Goal: Find specific page/section

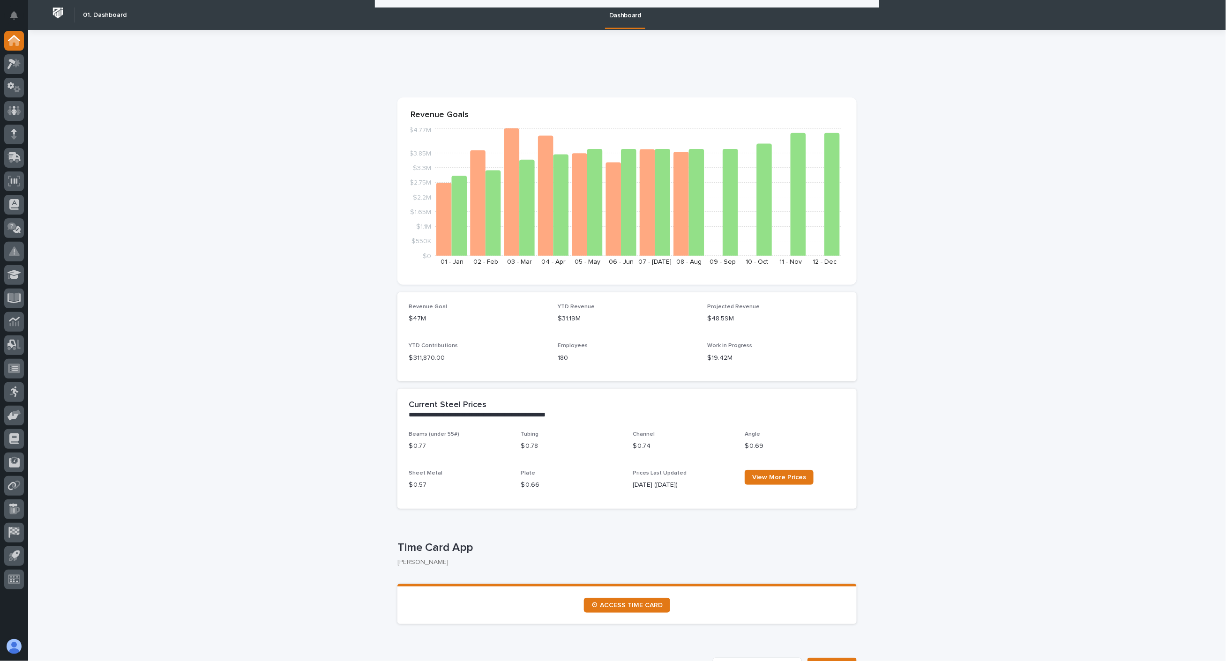
scroll to position [521, 0]
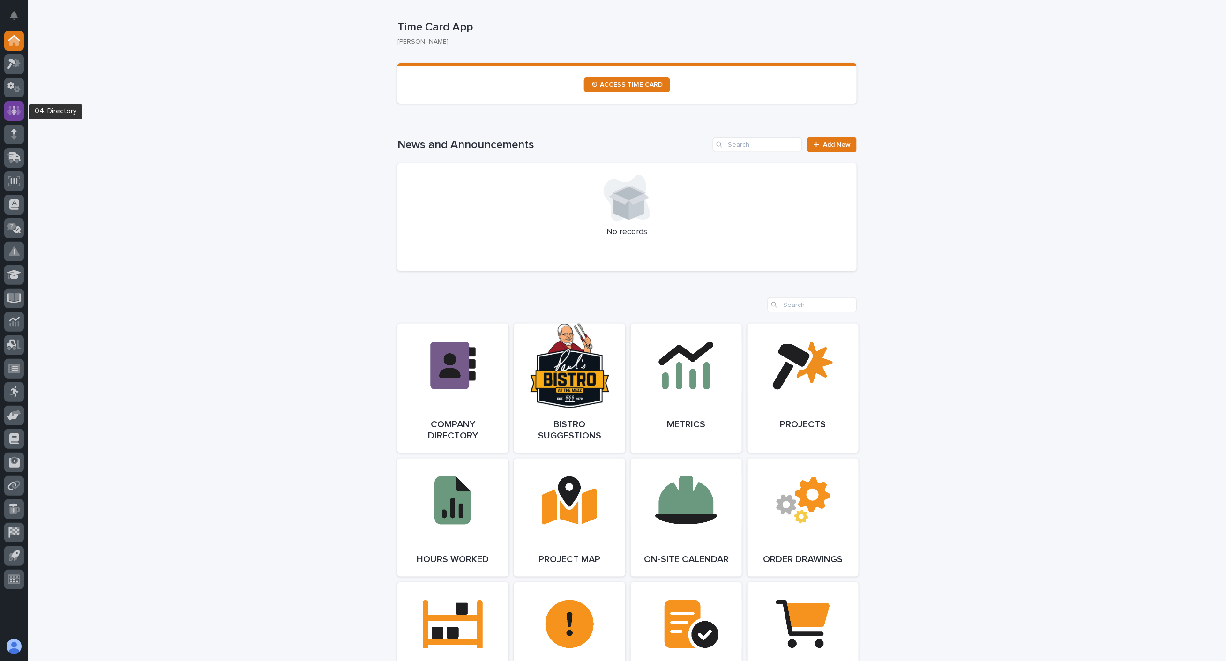
click at [12, 107] on icon at bounding box center [14, 110] width 14 height 11
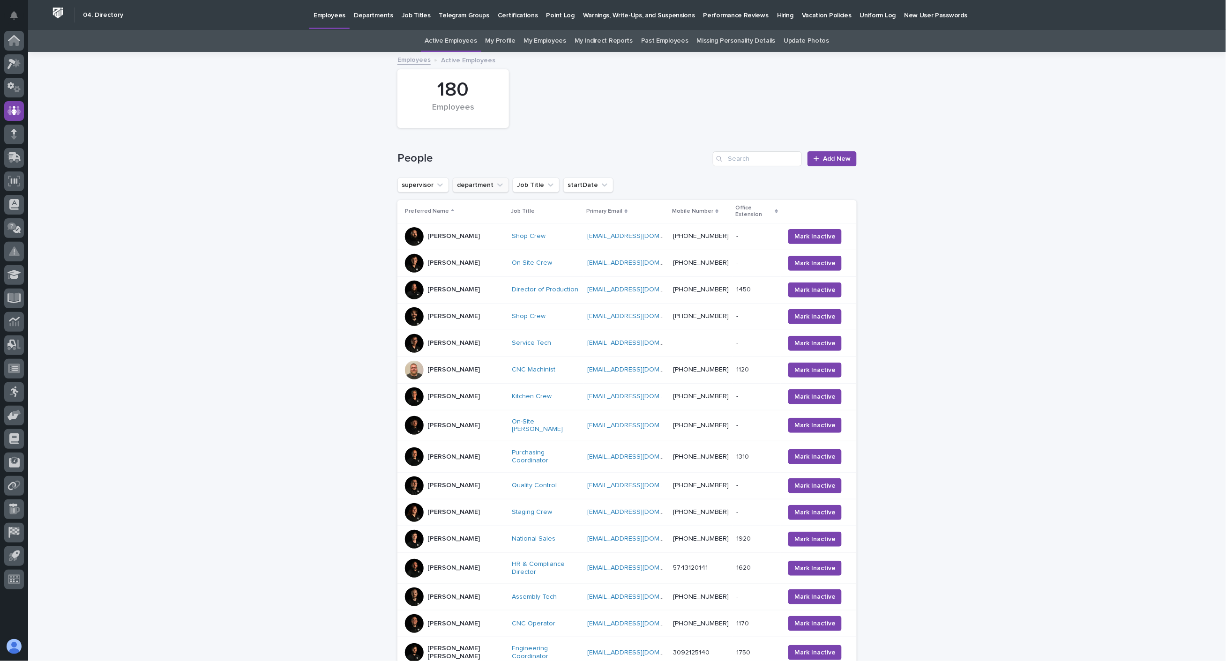
click at [496, 184] on icon "department" at bounding box center [499, 184] width 9 height 9
click at [492, 280] on p "Installation" at bounding box center [512, 277] width 102 height 7
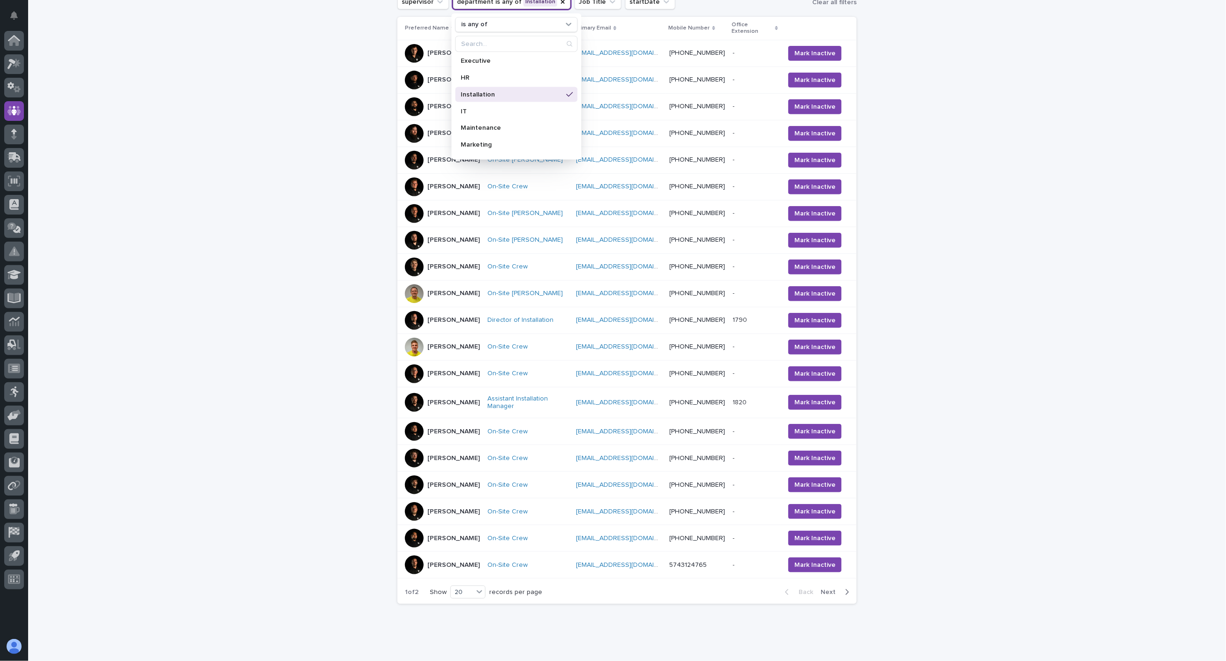
scroll to position [197, 0]
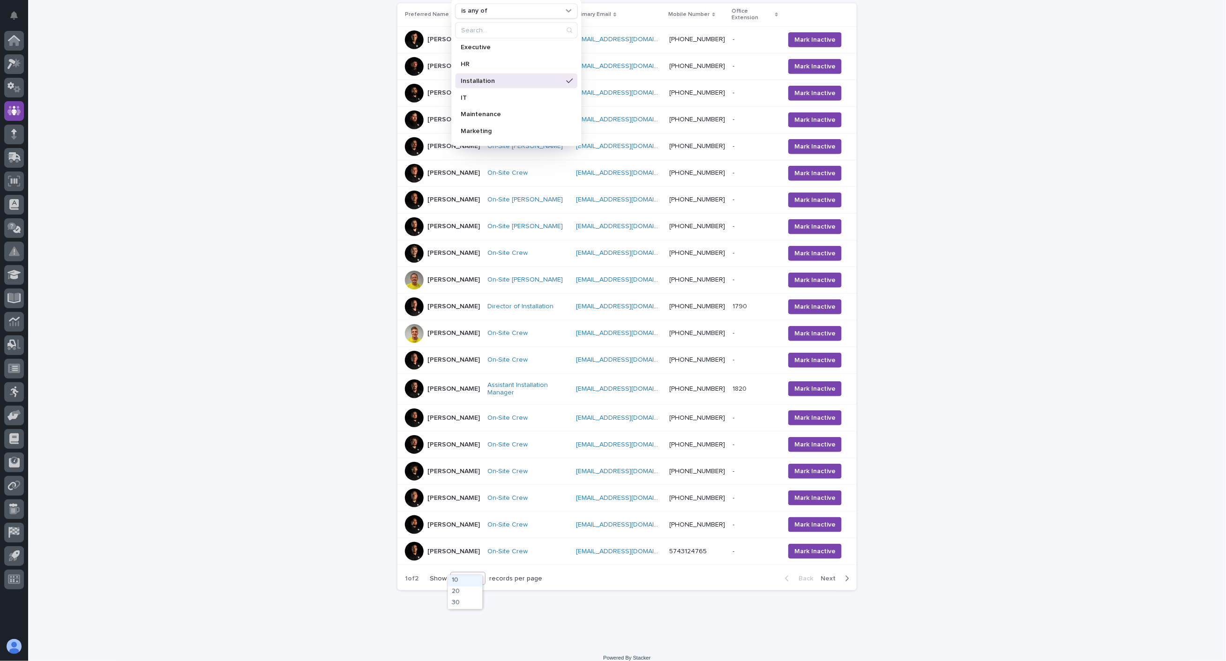
click at [477, 577] on icon at bounding box center [480, 578] width 6 height 3
click at [471, 605] on div "30" at bounding box center [465, 603] width 34 height 11
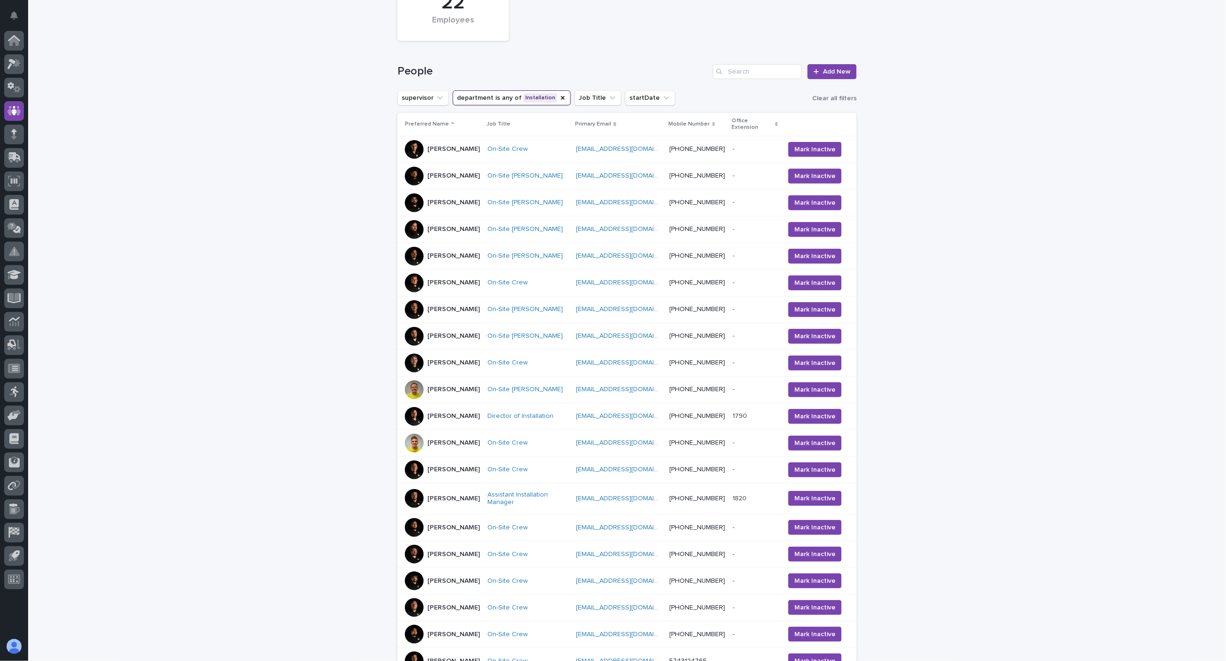
scroll to position [0, 0]
